Goal: Navigation & Orientation: Understand site structure

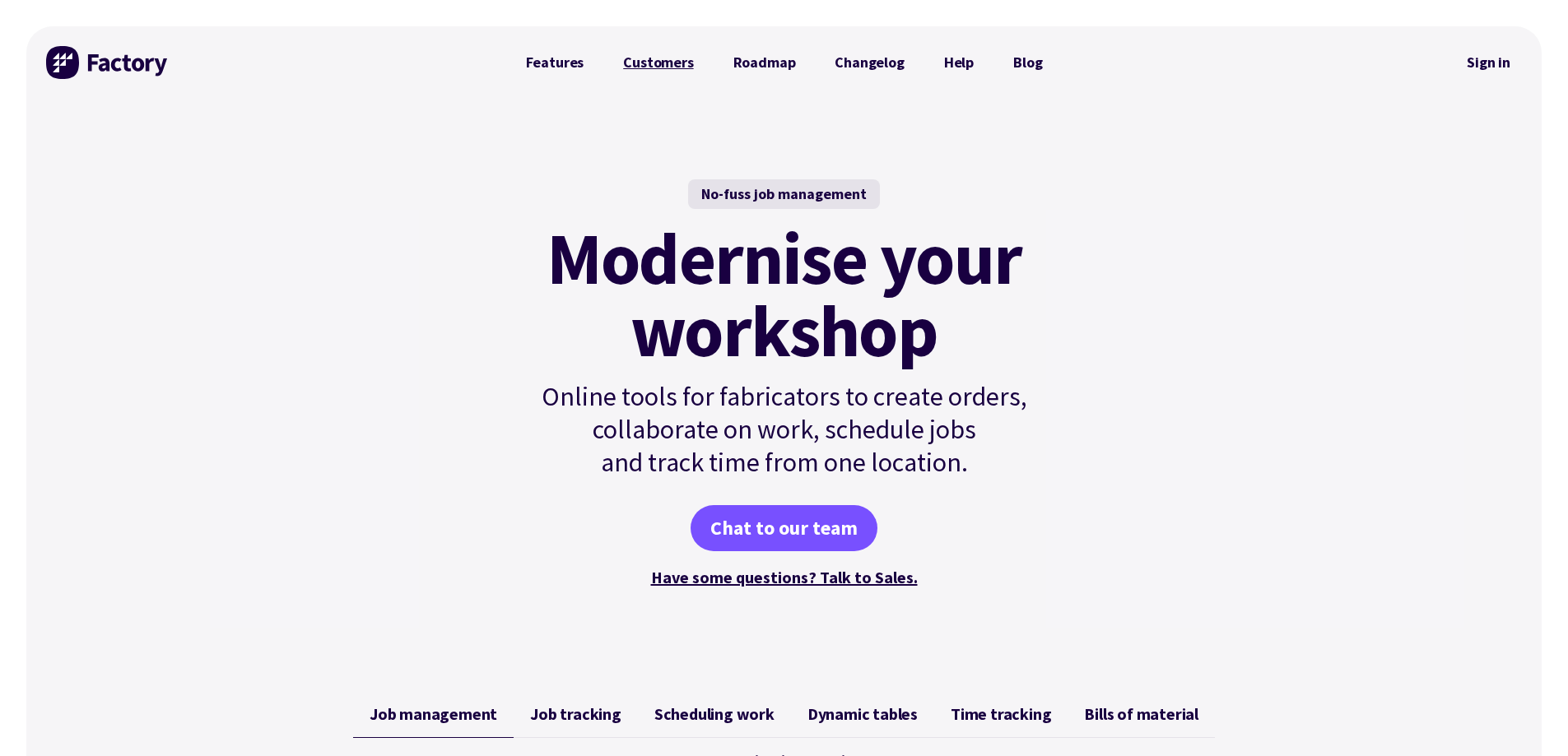
click at [665, 58] on link "Customers" at bounding box center [658, 62] width 109 height 33
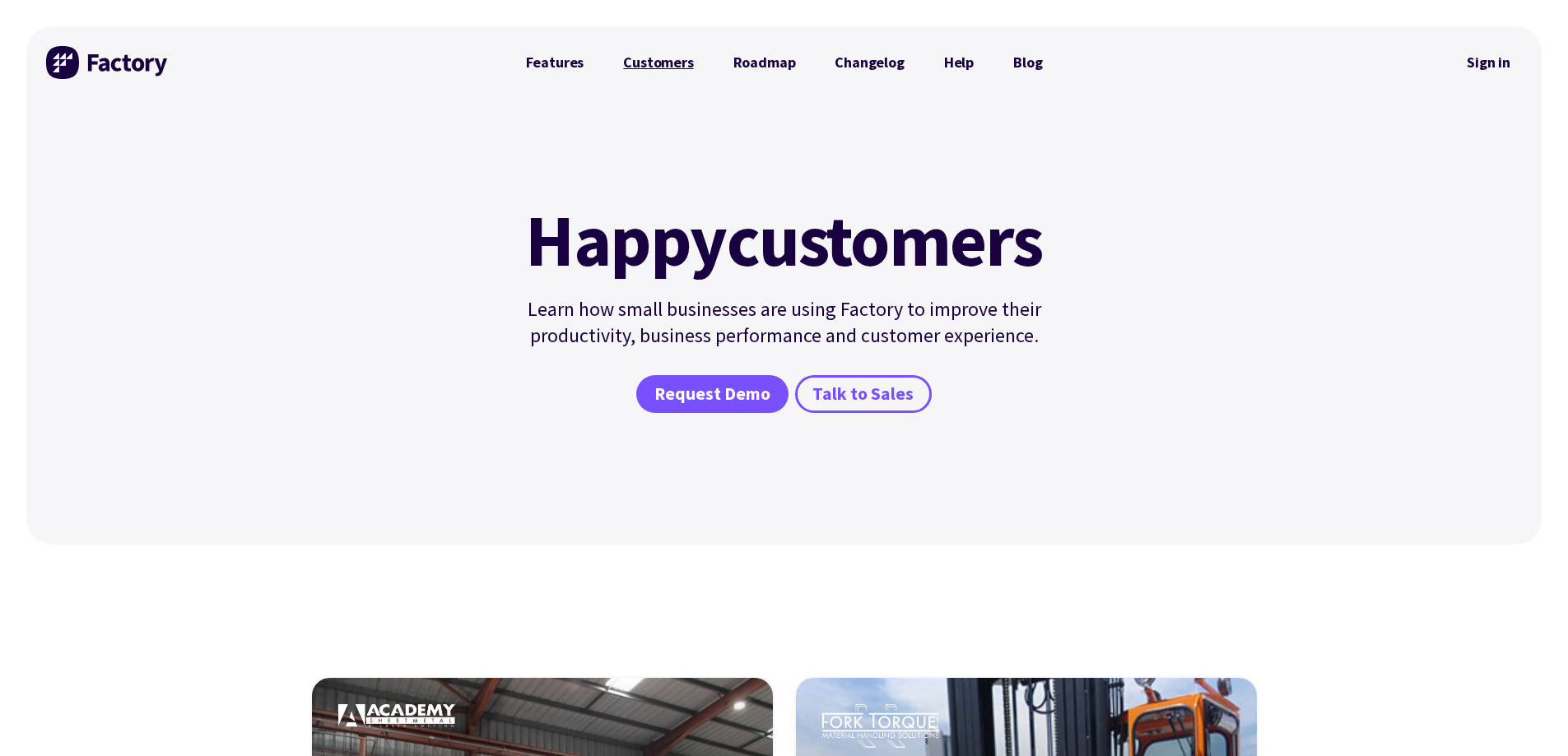
click at [662, 59] on link "Customers" at bounding box center [658, 62] width 109 height 33
click at [539, 64] on link "Features" at bounding box center [554, 62] width 98 height 33
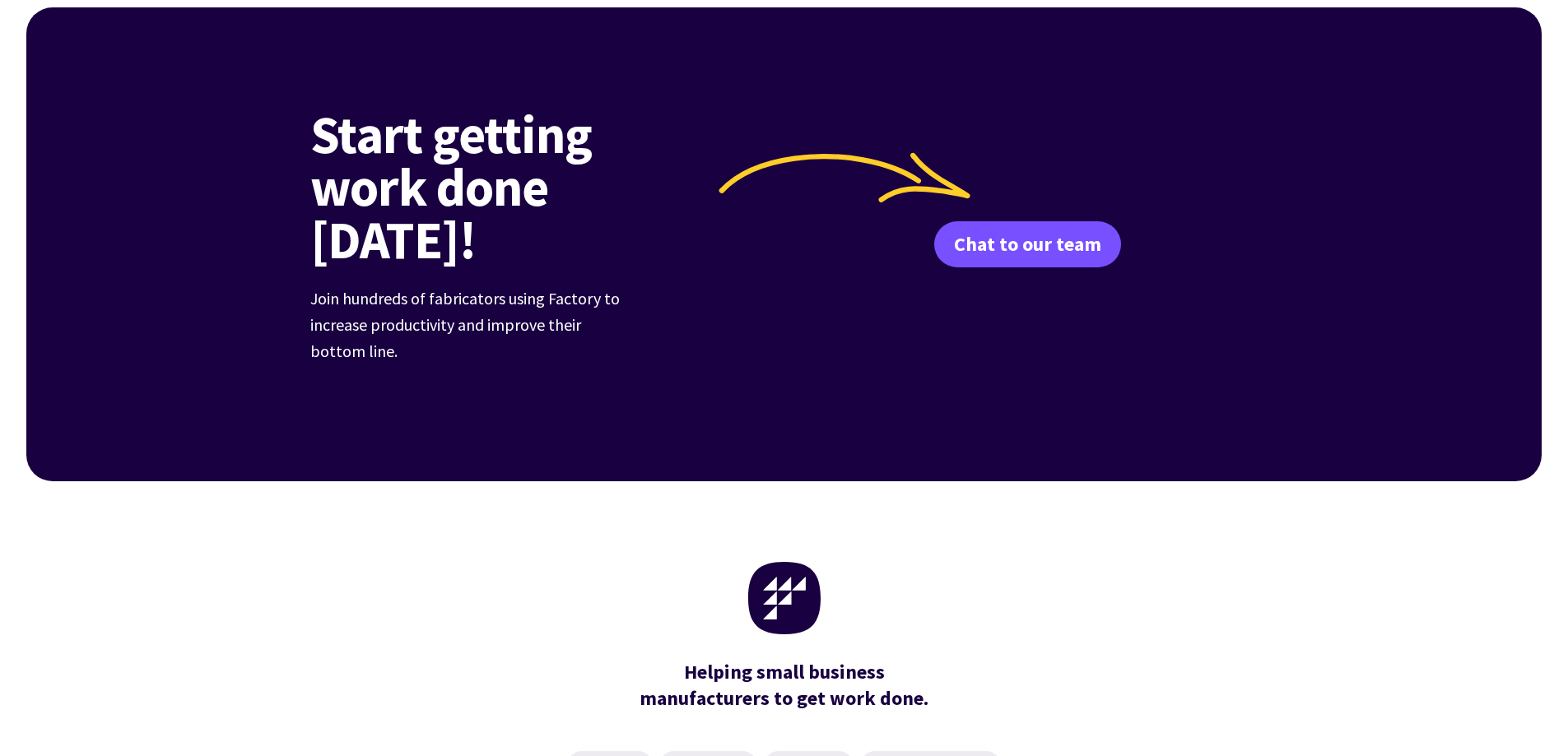
scroll to position [2062, 0]
